Goal: Information Seeking & Learning: Learn about a topic

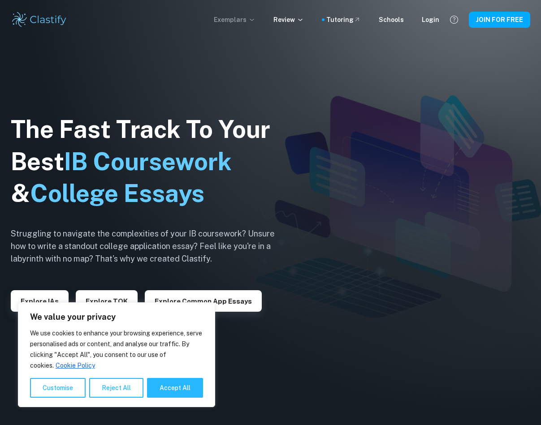
click at [232, 20] on p "Exemplars" at bounding box center [235, 20] width 42 height 10
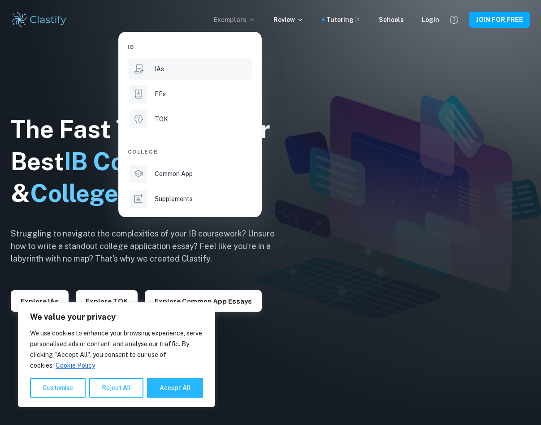
click at [180, 67] on div "IAs" at bounding box center [203, 69] width 96 height 10
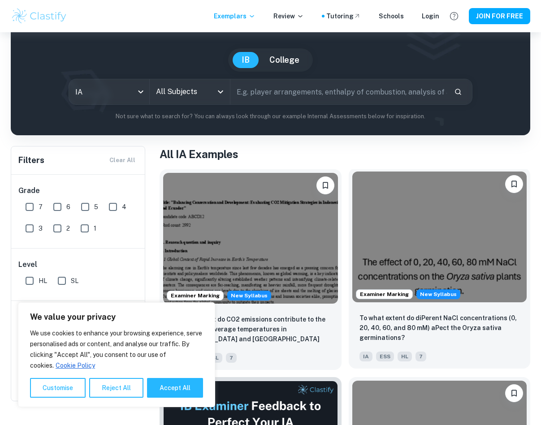
scroll to position [120, 0]
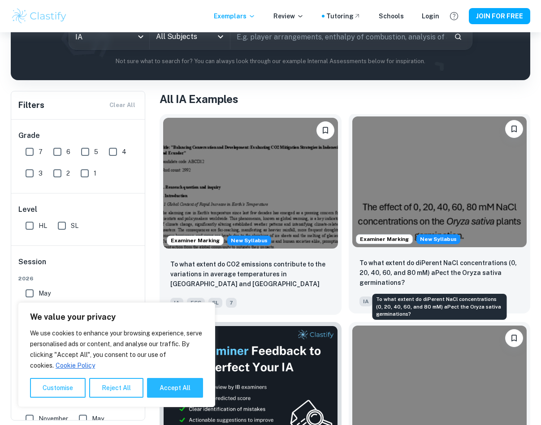
click at [440, 286] on p "To what extent do diPerent NaCl concentrations (0, 20, 40, 60, and 80 mM) aPect…" at bounding box center [439, 273] width 160 height 30
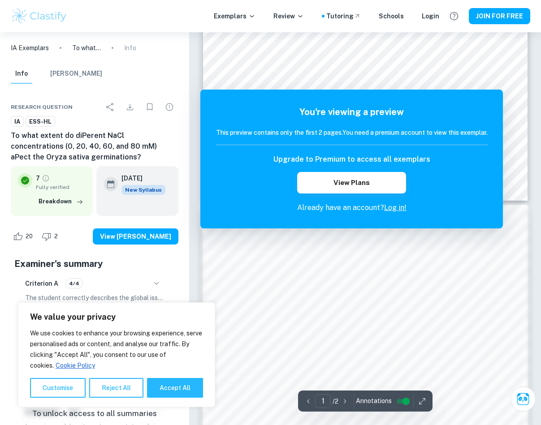
scroll to position [367, 0]
click at [392, 212] on link "Log in!" at bounding box center [395, 207] width 22 height 9
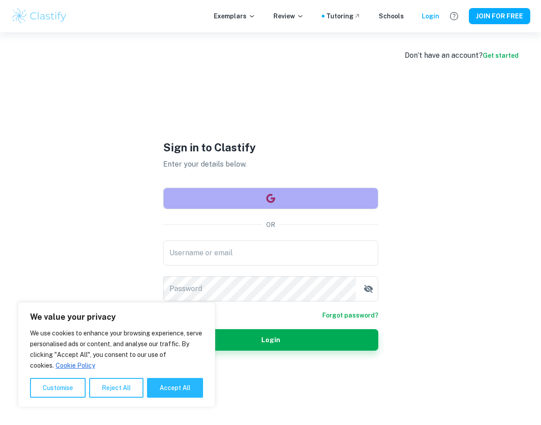
click at [260, 202] on button "button" at bounding box center [270, 199] width 215 height 22
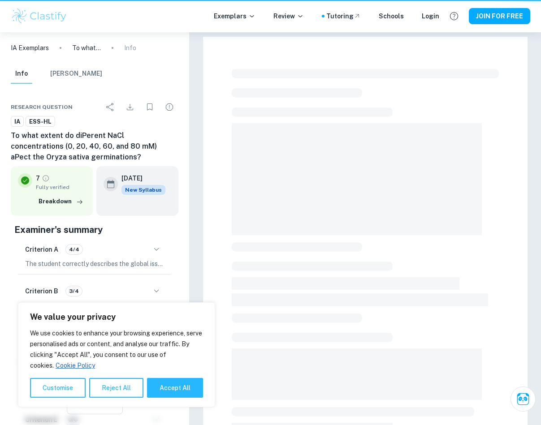
scroll to position [75, 0]
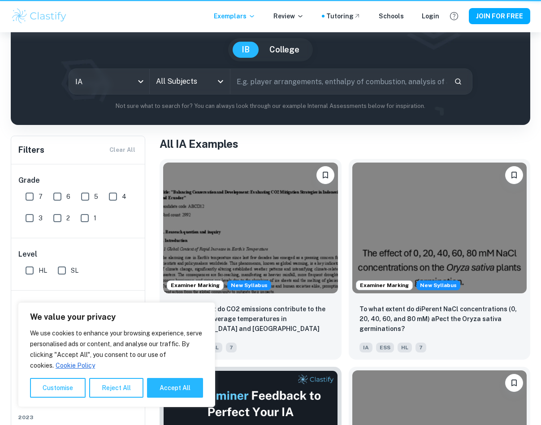
scroll to position [120, 0]
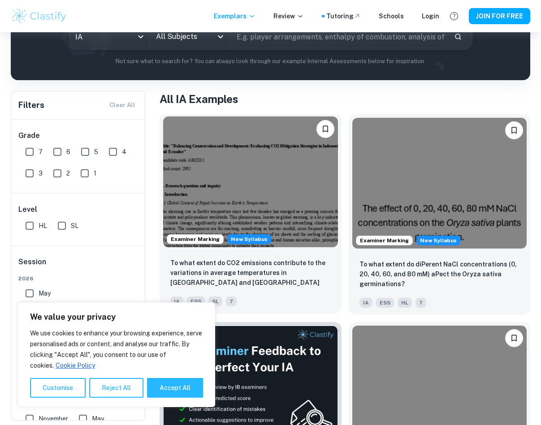
click at [245, 207] on img at bounding box center [250, 182] width 175 height 131
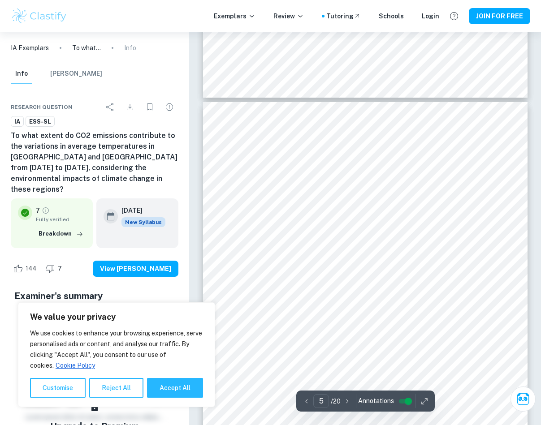
scroll to position [1855, 0]
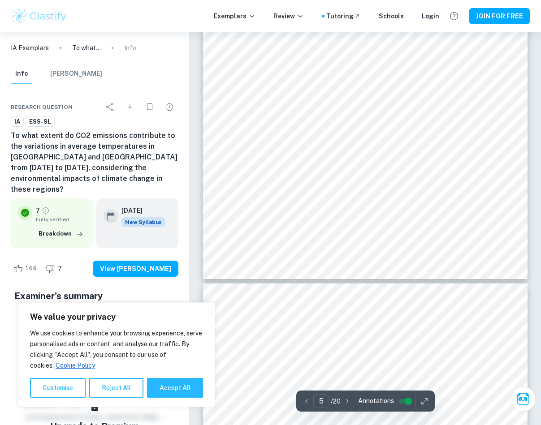
type input "6"
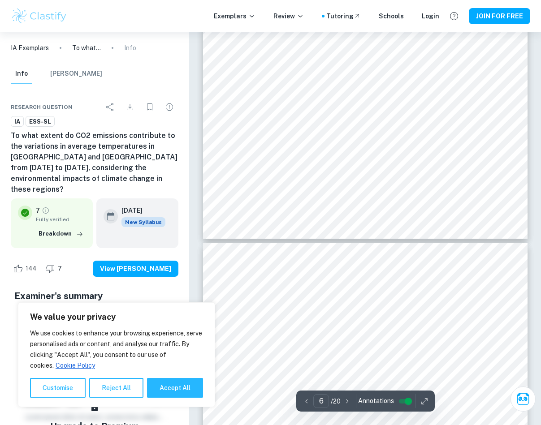
scroll to position [2452, 0]
